Goal: Task Accomplishment & Management: Complete application form

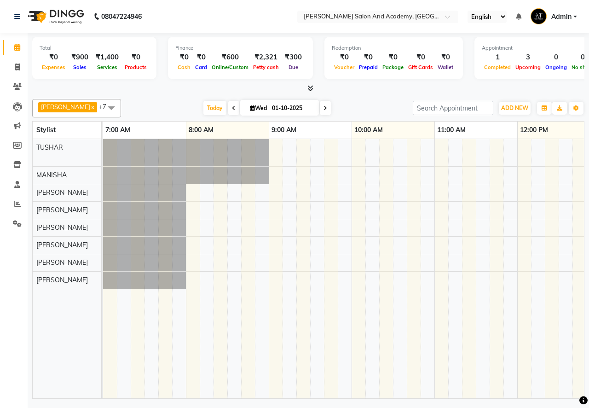
scroll to position [0, 319]
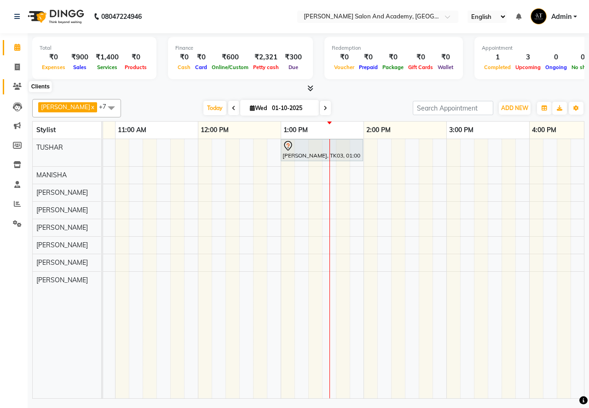
click at [14, 83] on icon at bounding box center [17, 86] width 9 height 7
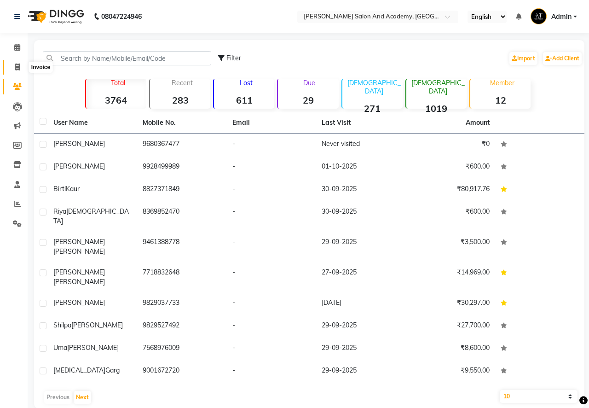
click at [19, 68] on icon at bounding box center [17, 67] width 5 height 7
select select "6453"
select select "service"
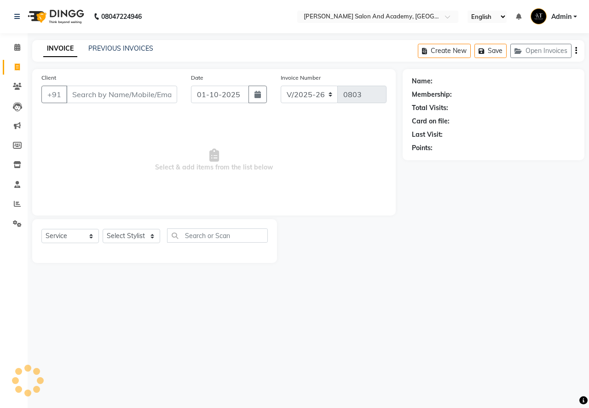
click at [94, 98] on input "Client" at bounding box center [121, 94] width 111 height 17
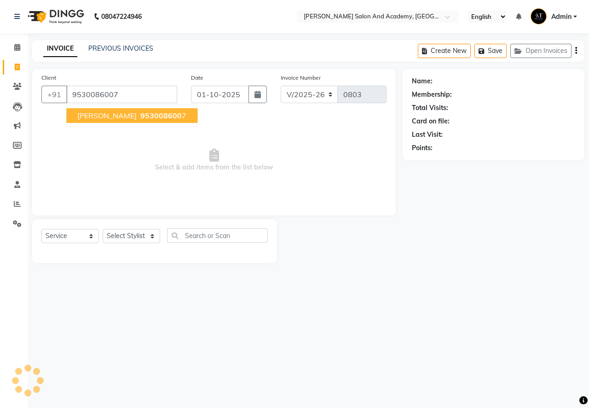
type input "9530086007"
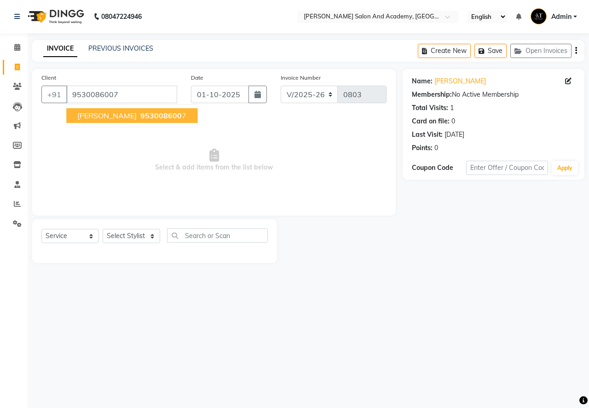
click at [102, 122] on button "[PERSON_NAME][DEMOGRAPHIC_DATA] 953008600 7" at bounding box center [131, 115] width 131 height 15
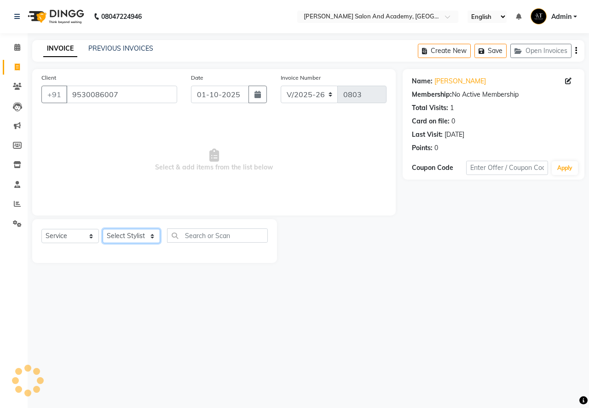
click at [135, 236] on select "Select Stylist [PERSON_NAME] [PERSON_NAME] [PERSON_NAME] [PERSON_NAME] [PERSON_…" at bounding box center [132, 236] width 58 height 14
select select "88177"
click at [103, 229] on select "Select Stylist [PERSON_NAME] [PERSON_NAME] [PERSON_NAME] [PERSON_NAME] [PERSON_…" at bounding box center [132, 236] width 58 height 14
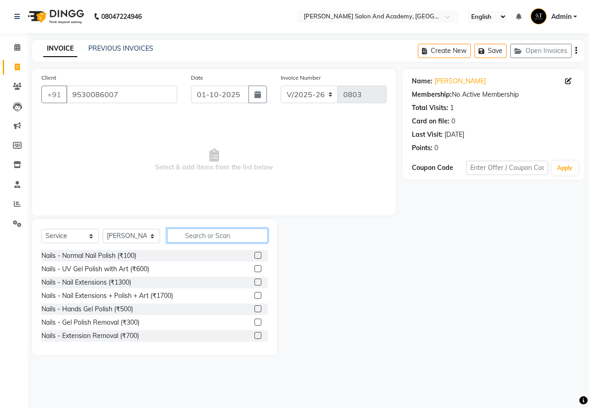
click at [197, 233] on input "text" at bounding box center [217, 235] width 101 height 14
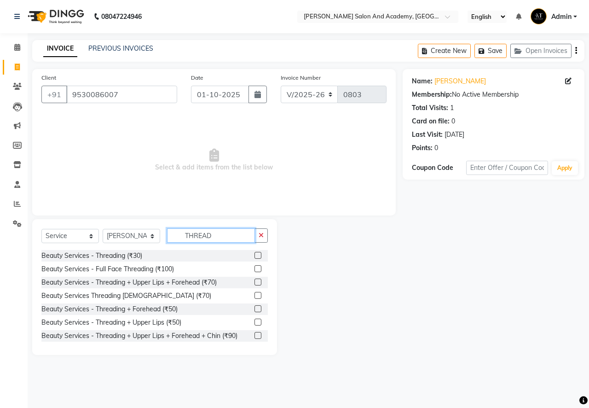
type input "THREAD"
click at [254, 256] on label at bounding box center [257, 255] width 7 height 7
click at [254, 256] on input "checkbox" at bounding box center [257, 256] width 6 height 6
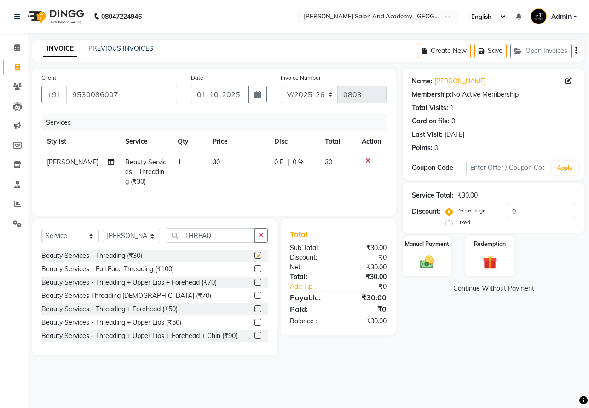
checkbox input "false"
click at [433, 260] on img at bounding box center [427, 261] width 24 height 17
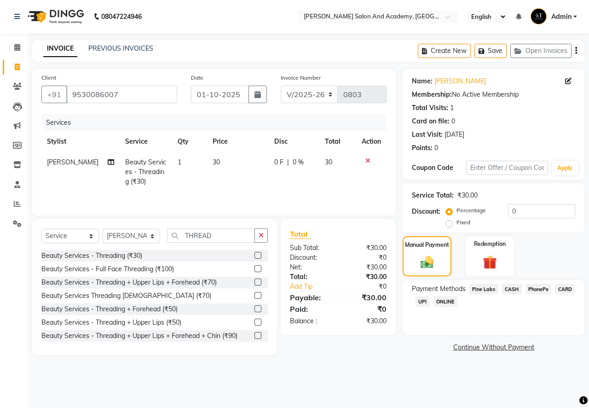
click at [511, 289] on span "CASH" at bounding box center [512, 288] width 20 height 11
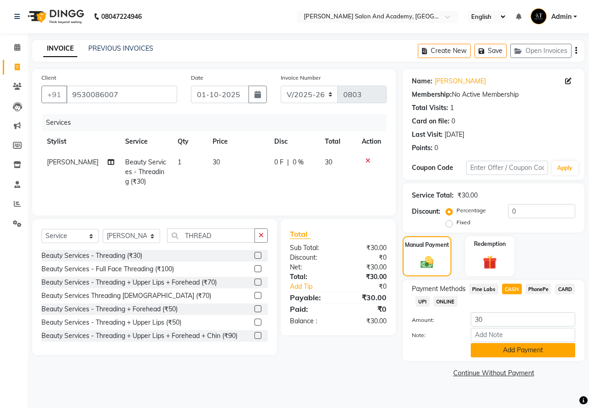
click at [493, 353] on button "Add Payment" at bounding box center [523, 350] width 104 height 14
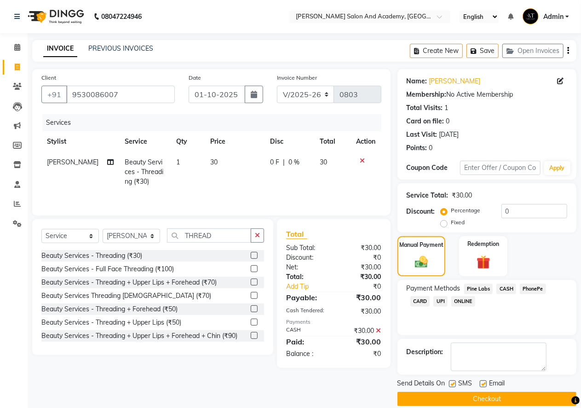
click at [482, 385] on label at bounding box center [483, 383] width 7 height 7
click at [482, 385] on input "checkbox" at bounding box center [483, 384] width 6 height 6
checkbox input "false"
click at [487, 398] on button "Checkout" at bounding box center [487, 399] width 179 height 14
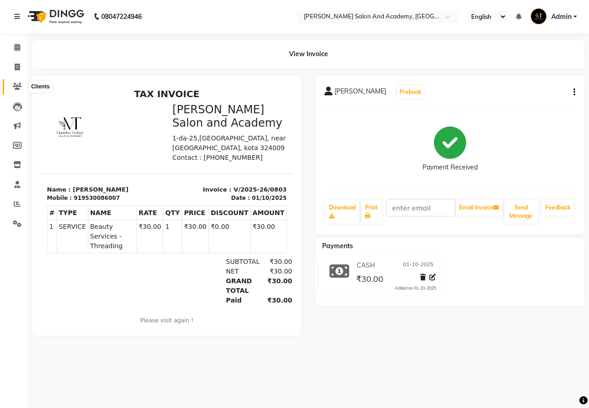
click at [17, 85] on icon at bounding box center [17, 86] width 9 height 7
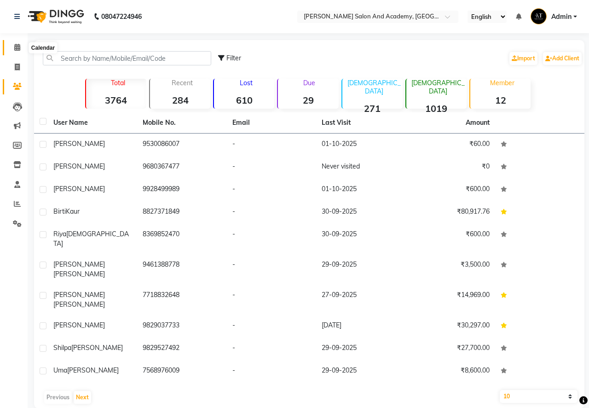
click at [17, 50] on icon at bounding box center [17, 47] width 6 height 7
